Goal: Use online tool/utility: Utilize a website feature to perform a specific function

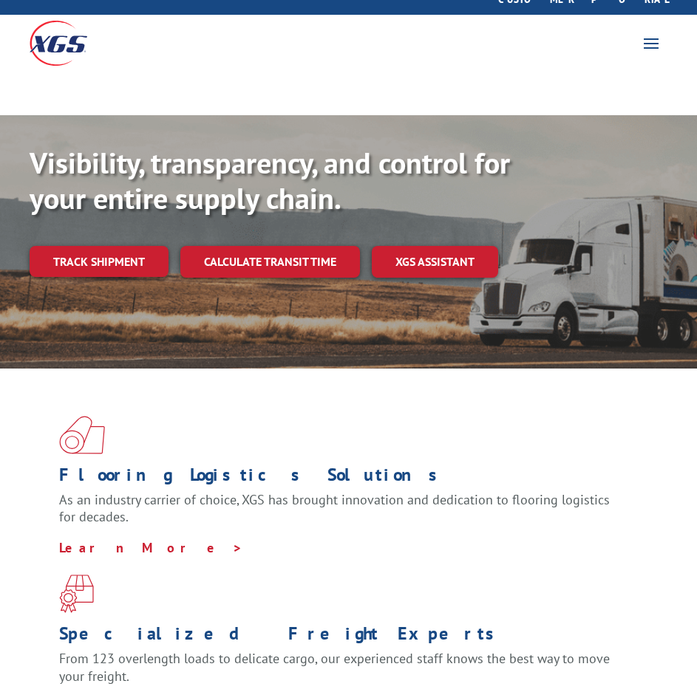
scroll to position [74, 0]
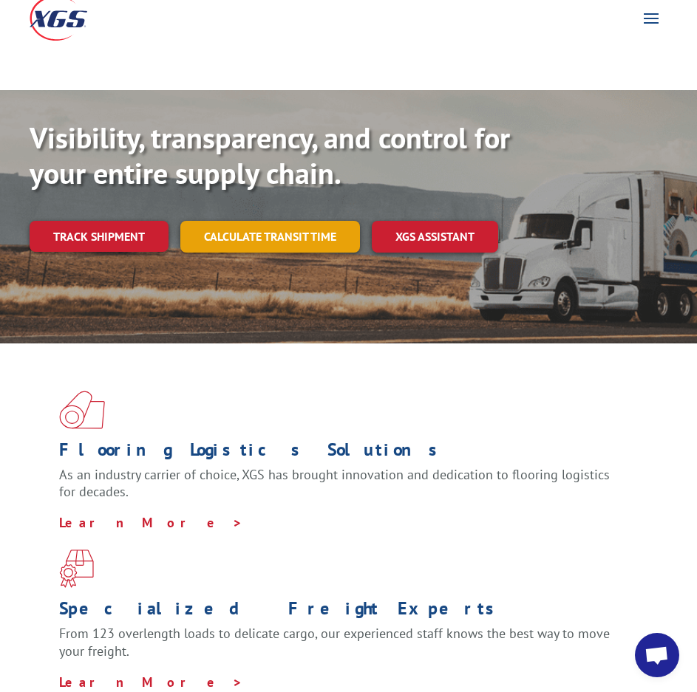
click at [287, 221] on link "Calculate transit time" at bounding box center [270, 237] width 180 height 32
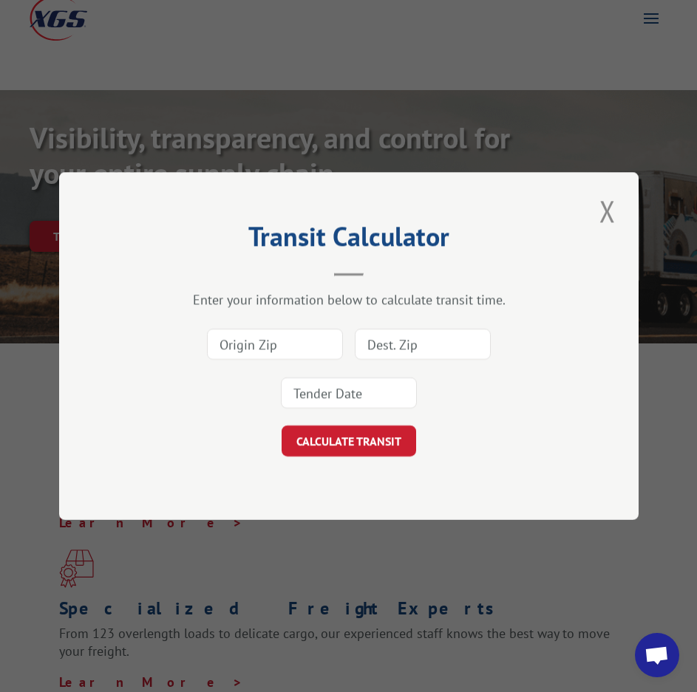
click at [287, 333] on input at bounding box center [275, 344] width 136 height 31
type input "30701"
type input "12603"
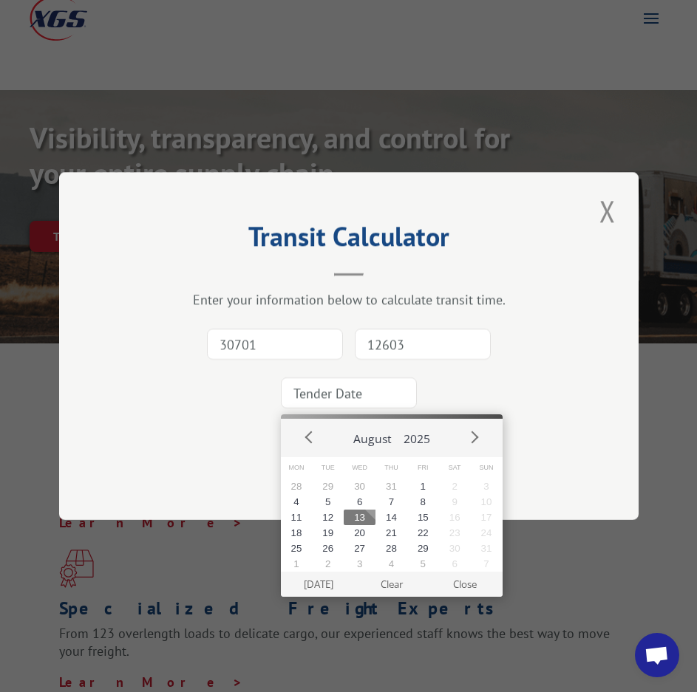
click at [352, 387] on input at bounding box center [349, 393] width 136 height 31
click at [394, 518] on button "14" at bounding box center [391, 518] width 32 height 16
type input "[DATE]"
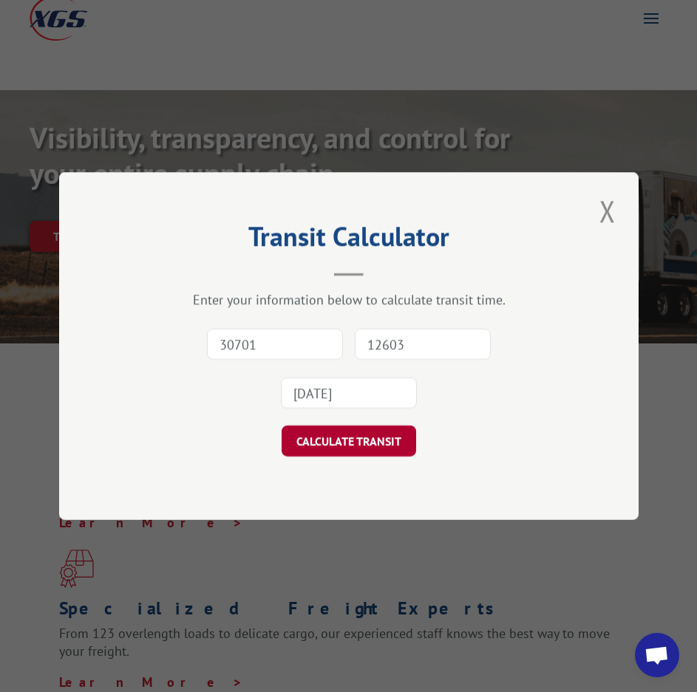
click at [346, 436] on button "CALCULATE TRANSIT" at bounding box center [349, 441] width 134 height 31
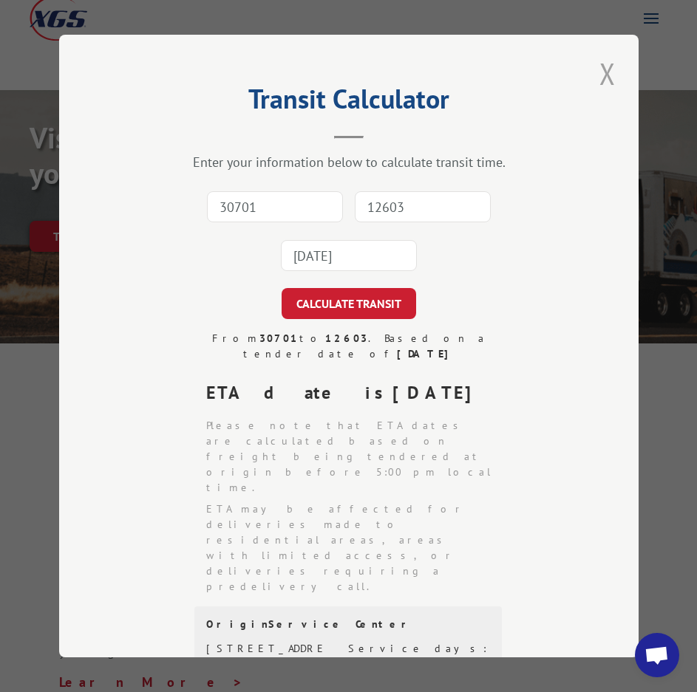
click at [604, 75] on button "Close modal" at bounding box center [607, 73] width 25 height 41
